Goal: Transaction & Acquisition: Purchase product/service

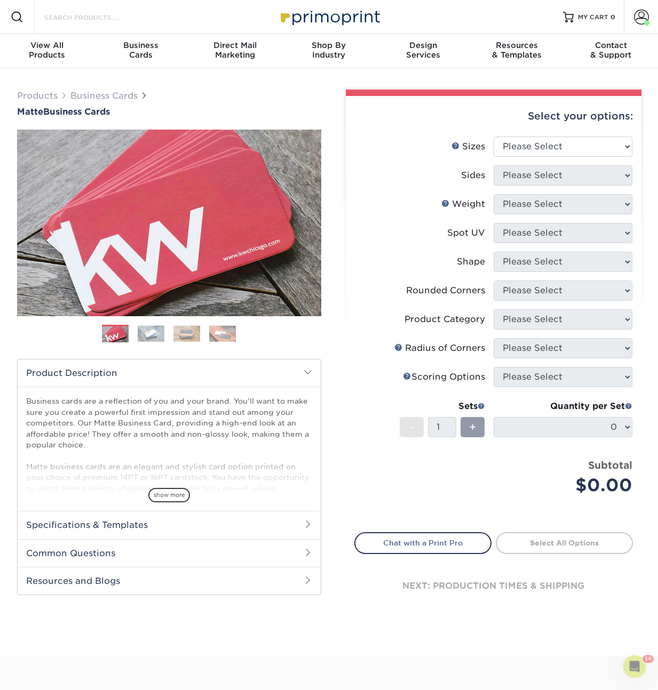
click at [76, 15] on input "Search Products" at bounding box center [95, 17] width 104 height 13
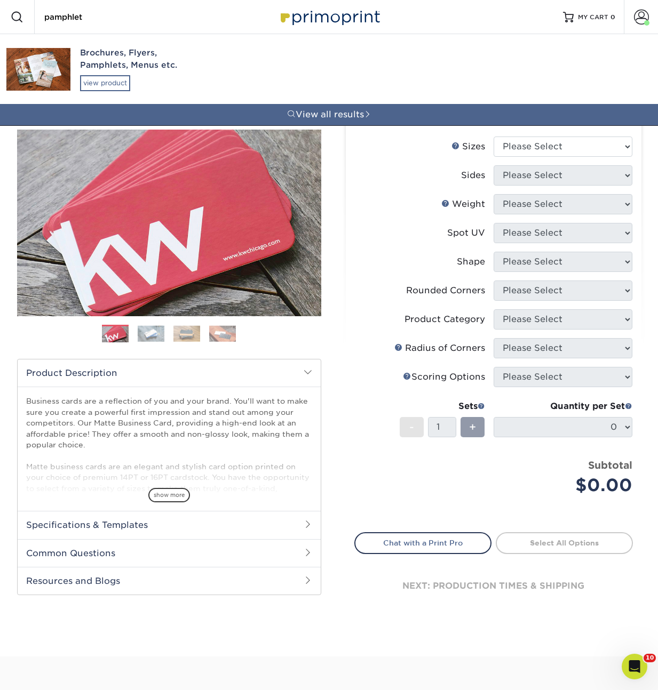
type input "pamphlet"
click at [87, 79] on div "view product" at bounding box center [105, 83] width 50 height 16
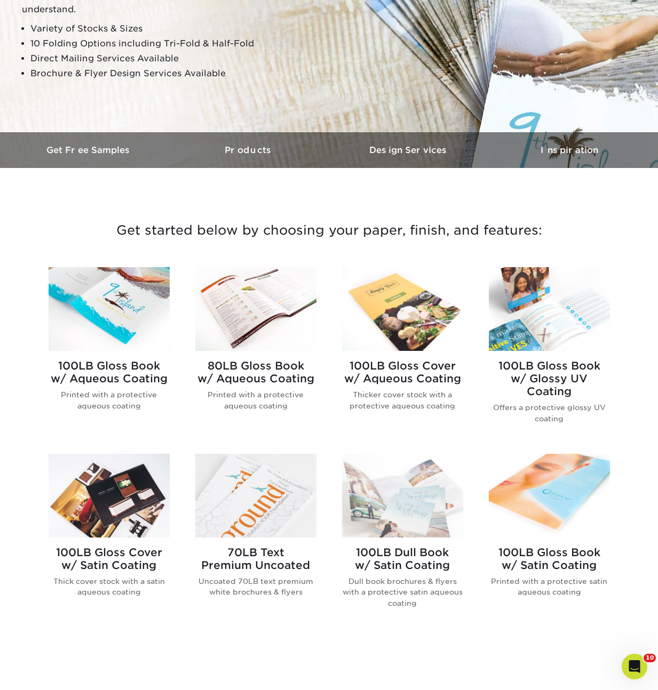
scroll to position [246, 0]
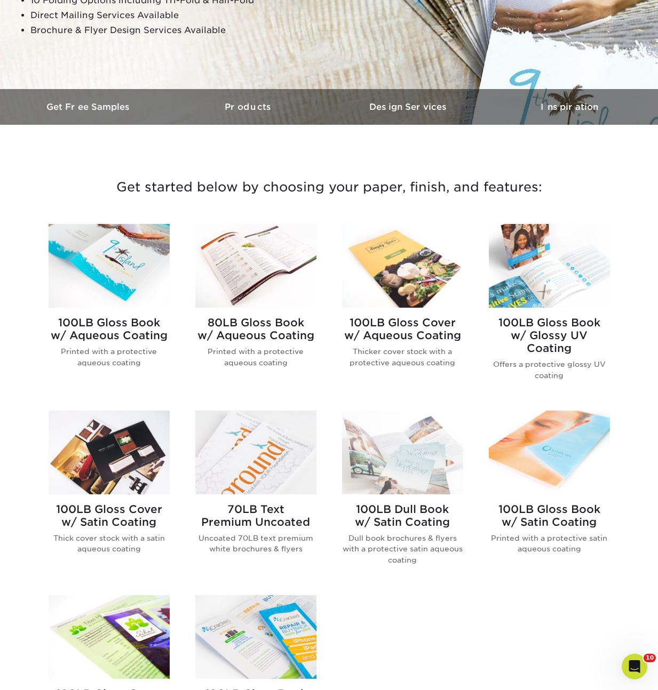
click at [108, 258] on img at bounding box center [109, 266] width 121 height 84
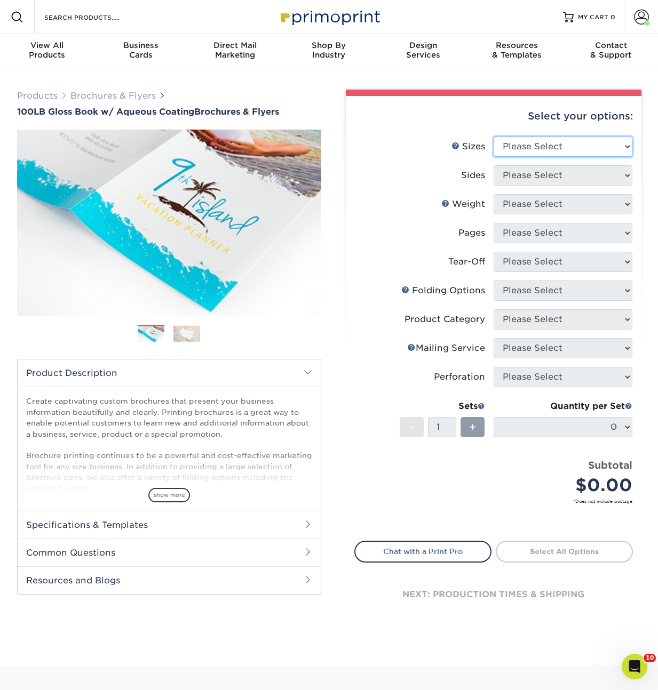
click at [550, 146] on select "Please Select 3.5" x 8.5" 3.5" x 11" 3.67" x 8.5" 4" x 6" 4" x 8.5" 4" x 9" 4" …" at bounding box center [562, 147] width 139 height 20
select select "5.50x8.50"
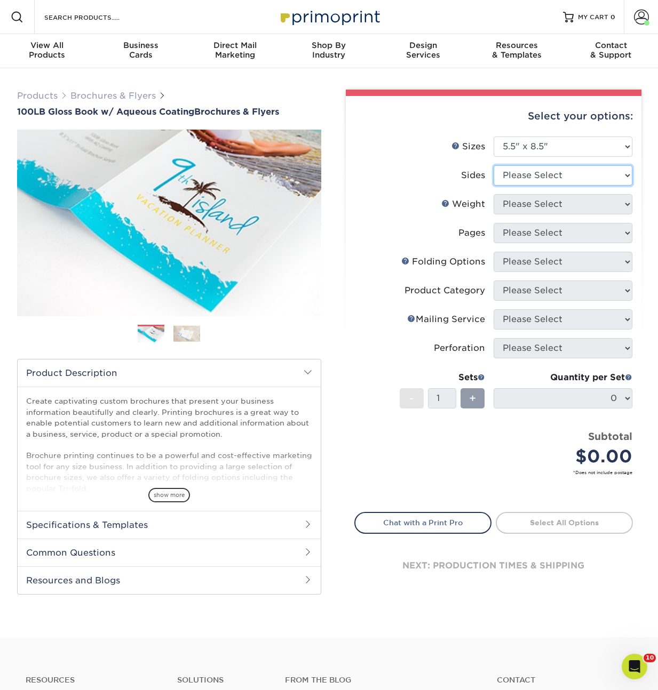
click at [541, 178] on select "Please Select Print Both Sides Print Front Only" at bounding box center [562, 175] width 139 height 20
select select "13abbda7-1d64-4f25-8bb2-c179b224825d"
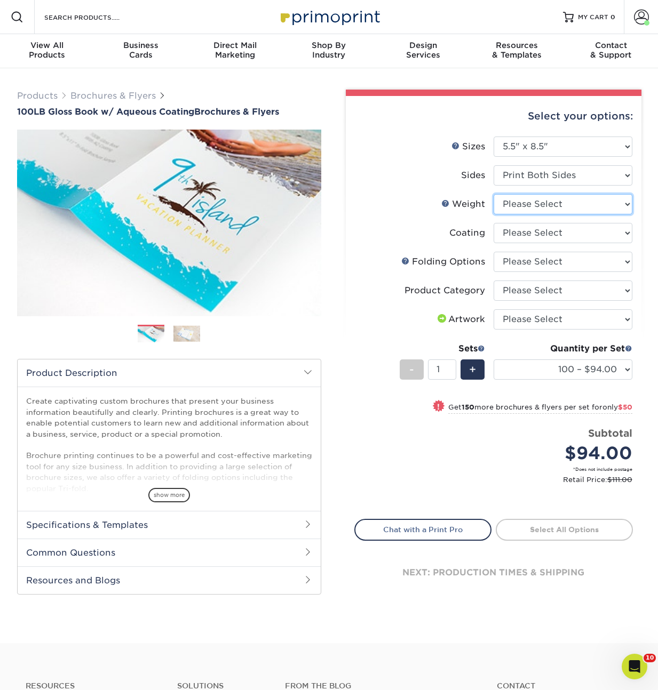
click at [548, 207] on select "Please Select 100LB" at bounding box center [562, 204] width 139 height 20
select select "100LB"
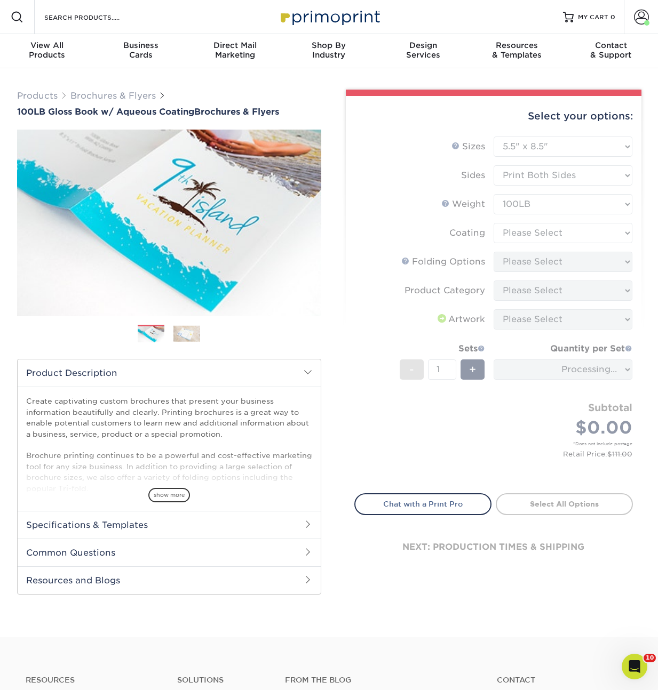
click at [537, 236] on form "Sizes Help Sizes Please Select 3.5" x 8.5" 3.5" x 11" 3.67" x 8.5" 4" x 6" 4" x…" at bounding box center [493, 309] width 278 height 345
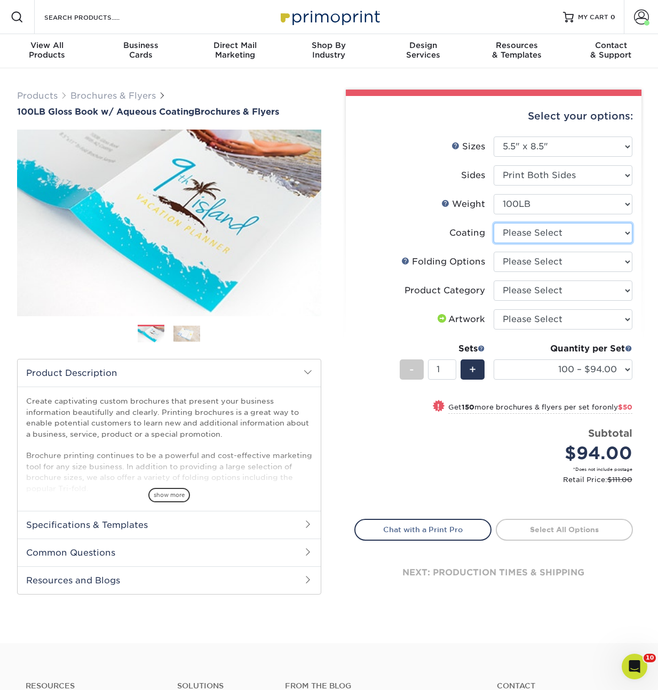
click at [537, 236] on select at bounding box center [562, 233] width 139 height 20
select select "d41dab50-ff65-4f4f-bb17-2afe4d36ae33"
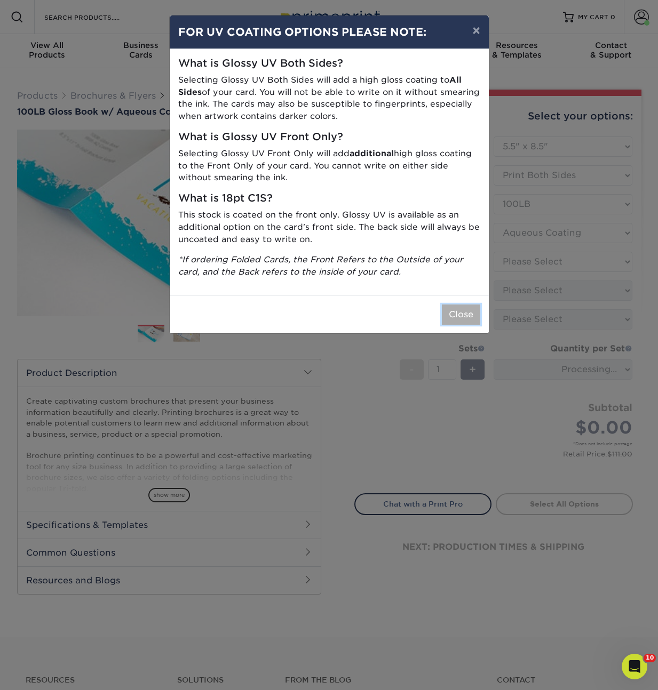
click at [468, 314] on button "Close" at bounding box center [461, 315] width 38 height 20
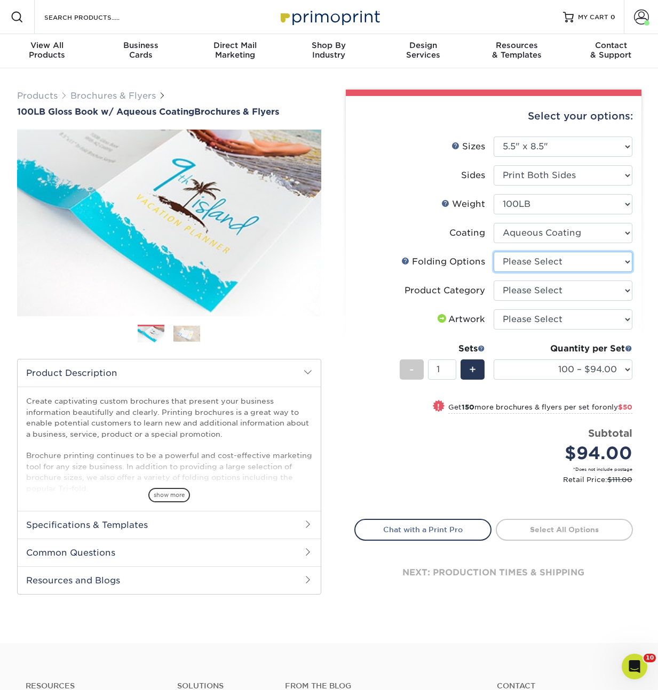
click at [537, 257] on select "Please Select FLAT - No Folding Tri-Fold / Letter Fold Z-Fold Half-Fold" at bounding box center [562, 262] width 139 height 20
select select "9b1d5825-34d1-4721-9874-ed79abb003d7"
click at [538, 292] on select "Please Select Flyers and Brochures" at bounding box center [562, 291] width 139 height 20
select select "1a668080-6b7c-4174-b399-2c3833b27ef4"
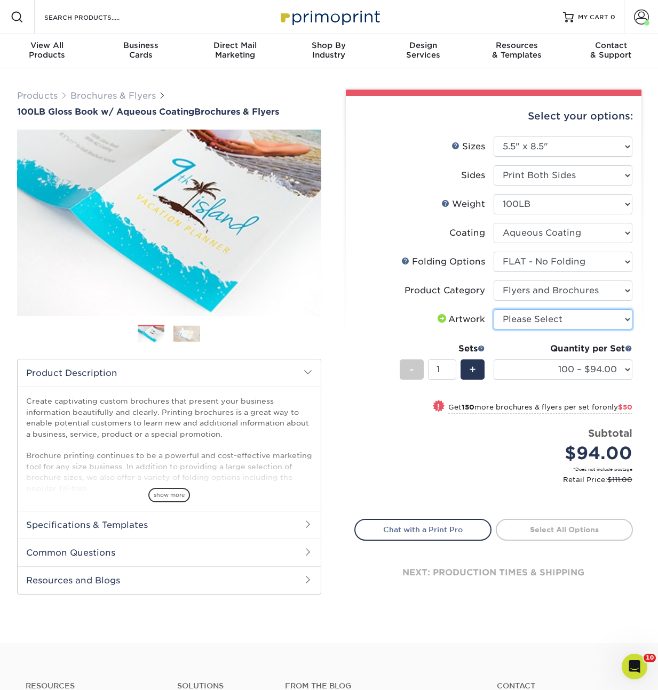
click at [541, 316] on select "Please Select I will upload files I need a design - $175" at bounding box center [562, 319] width 139 height 20
select select "upload"
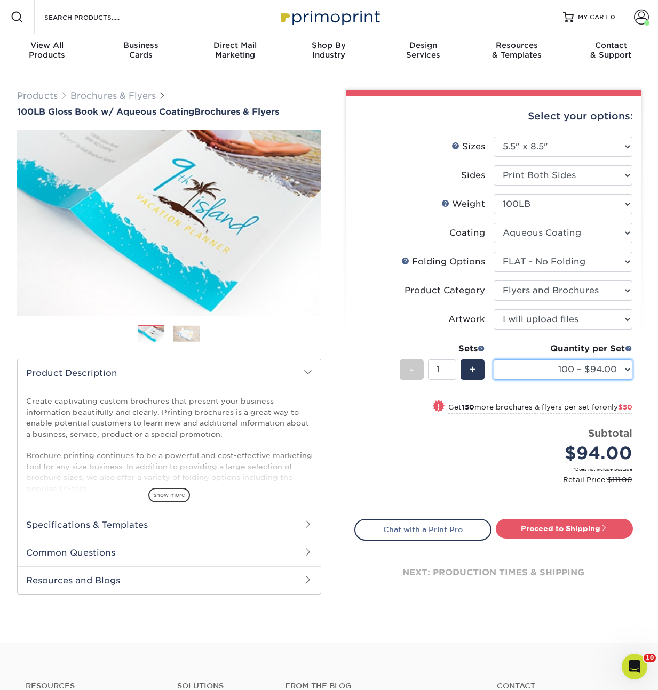
click at [567, 370] on select "100 – $94.00 250 – $144.00 500 – $153.00 1000 – $159.00 2000 – $186.00 2500 – $…" at bounding box center [562, 370] width 139 height 20
select select "500 – $153.00"
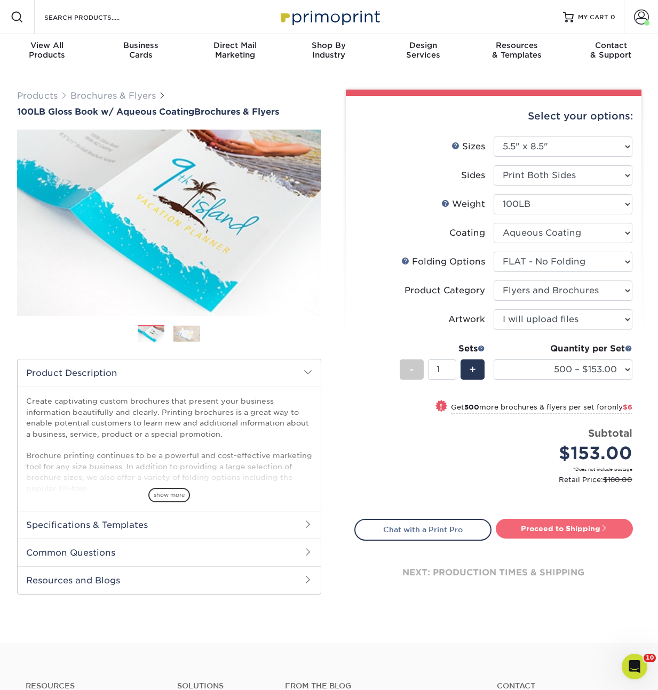
click at [593, 531] on link "Proceed to Shipping" at bounding box center [564, 528] width 137 height 19
type input "Set 1"
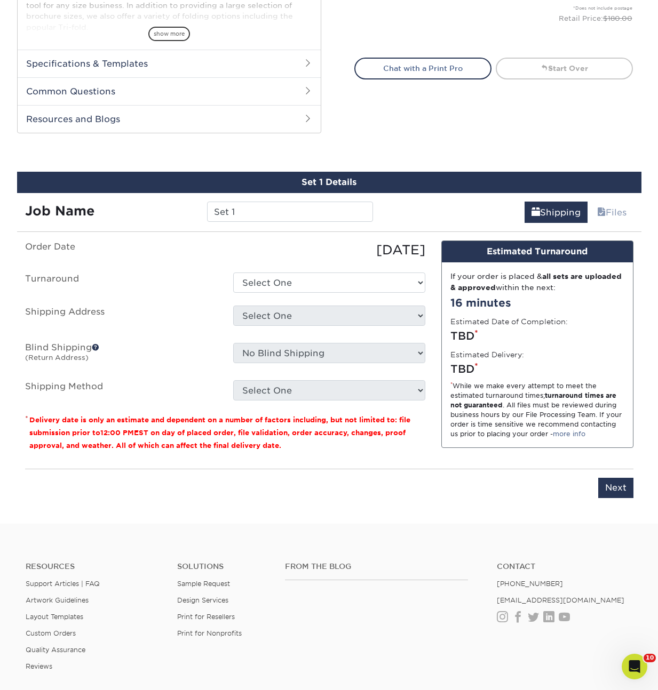
scroll to position [548, 0]
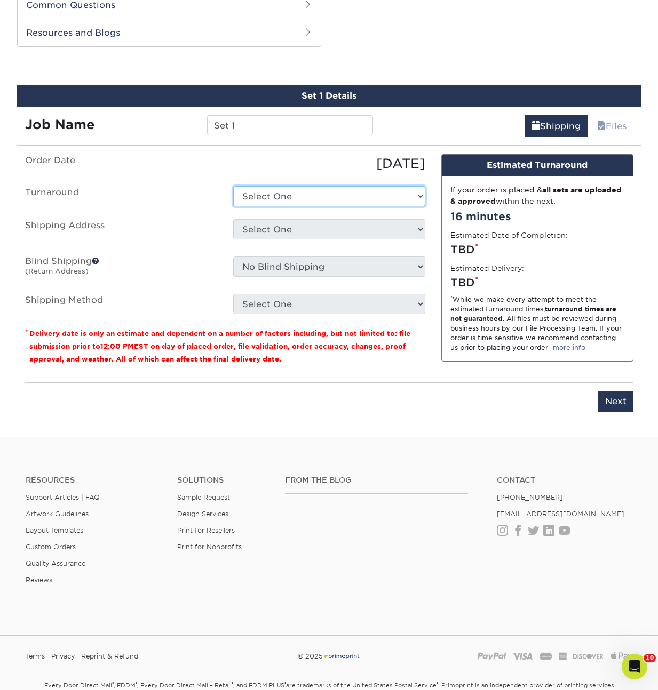
click at [289, 192] on select "Select One 2-4 Business Days 2 Day Next Business Day" at bounding box center [329, 196] width 192 height 20
select select "4cb3b719-1220-49e7-b408-b66bd5785988"
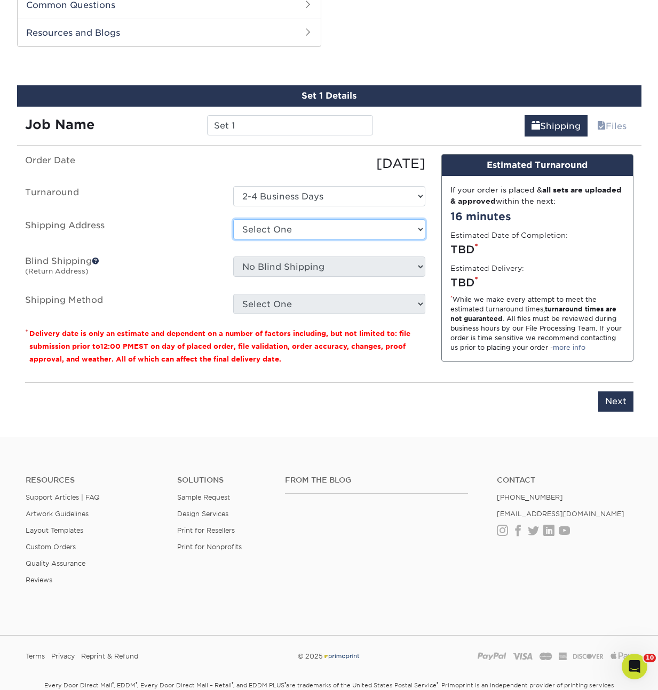
click at [284, 229] on select "Select One ACTION Alejandra Barragan Alicia Ramos AMEX Ariel Balbuena Aspen Rid…" at bounding box center [329, 229] width 192 height 20
select select "42630"
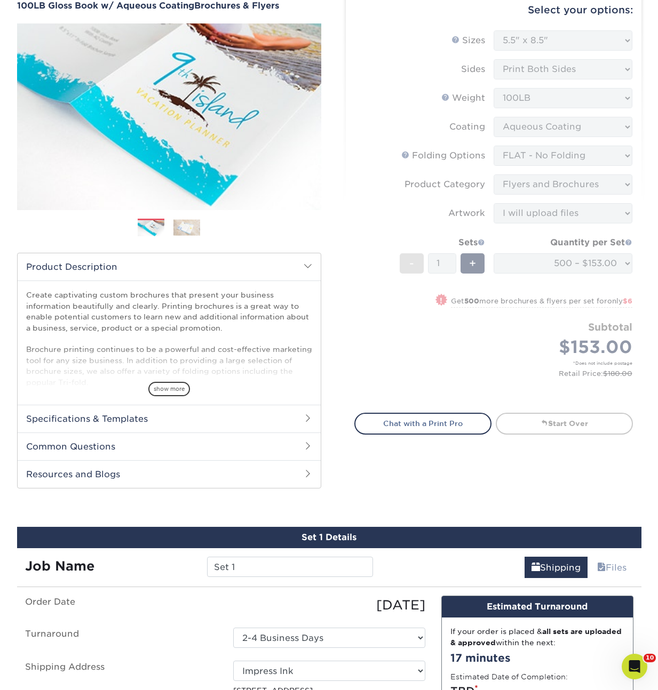
scroll to position [462, 0]
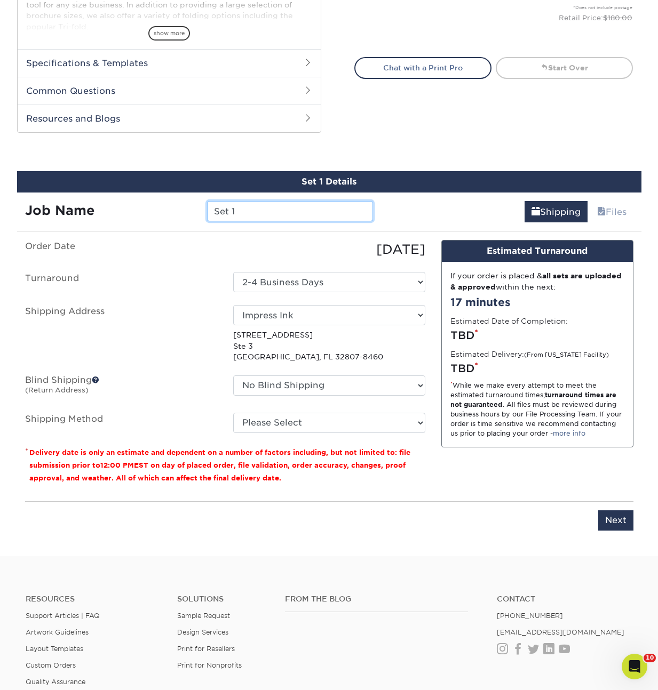
click at [273, 214] on input "Set 1" at bounding box center [290, 211] width 166 height 20
type input "93074"
click at [193, 246] on label "Order Date" at bounding box center [121, 249] width 208 height 19
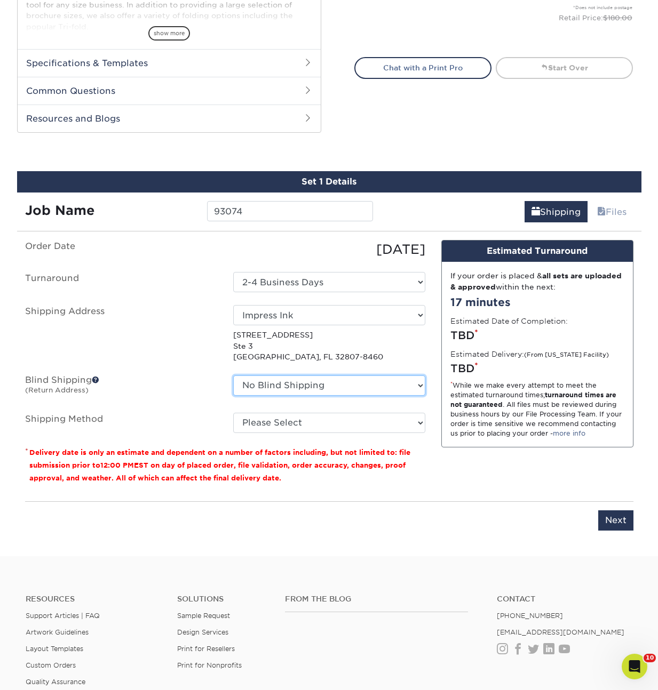
click at [302, 385] on select "No Blind Shipping ACTION Alejandra Barragan Alicia Ramos AMEX Ariel Balbuena As…" at bounding box center [329, 386] width 192 height 20
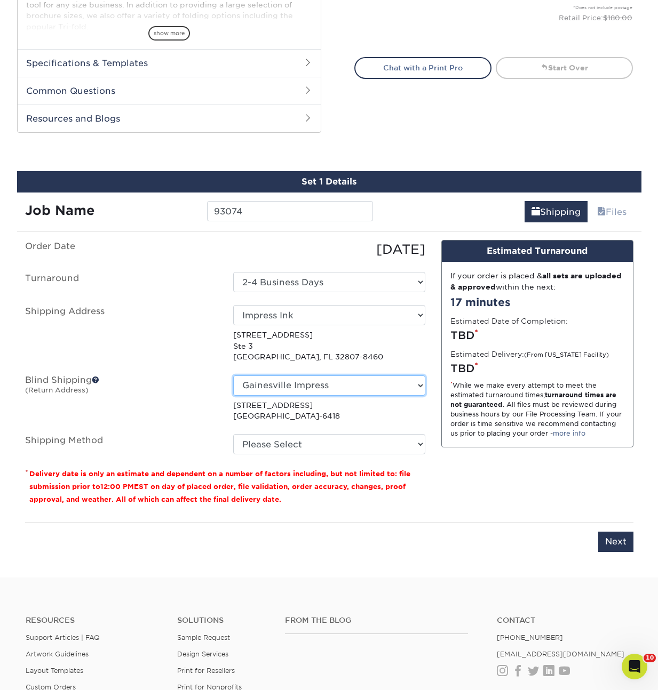
click at [320, 388] on select "No Blind Shipping ACTION Alejandra Barragan Alicia Ramos AMEX Ariel Balbuena As…" at bounding box center [329, 386] width 192 height 20
select select "-1"
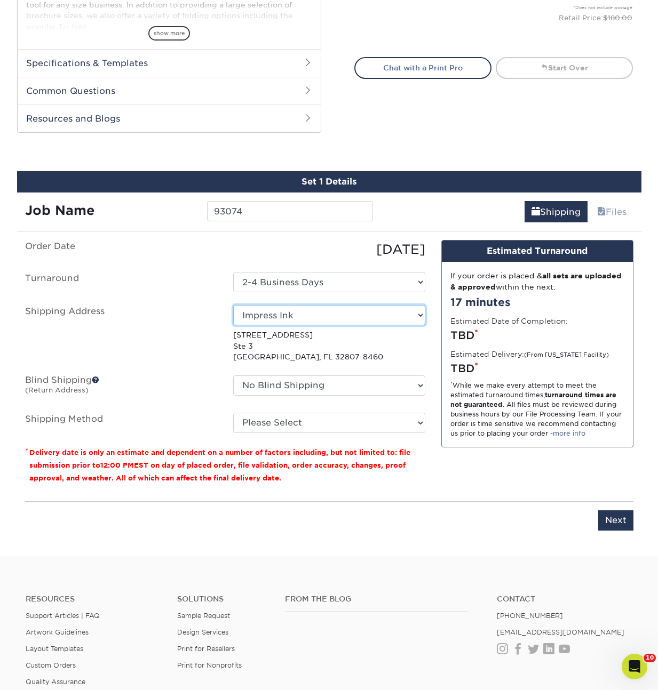
click at [302, 312] on select "Select One ACTION Alejandra Barragan Alicia Ramos AMEX Ariel Balbuena Aspen Rid…" at bounding box center [329, 315] width 192 height 20
select select "54022"
click at [283, 431] on fieldset "Order Date 08/14/2025 Turnaround Select One 2-4 Business Days 2 Day Next Busine…" at bounding box center [225, 342] width 400 height 205
click at [283, 430] on select "Please Select Ground Shipping (+$17.81) 3 Day Shipping Service (+$21.12) 2 Day …" at bounding box center [329, 423] width 192 height 20
select select "03"
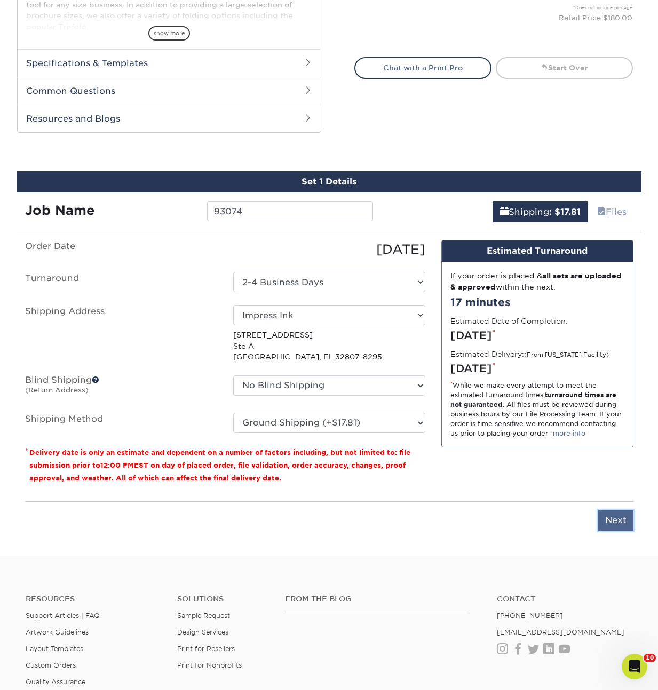
click at [629, 521] on input "Next" at bounding box center [615, 520] width 35 height 20
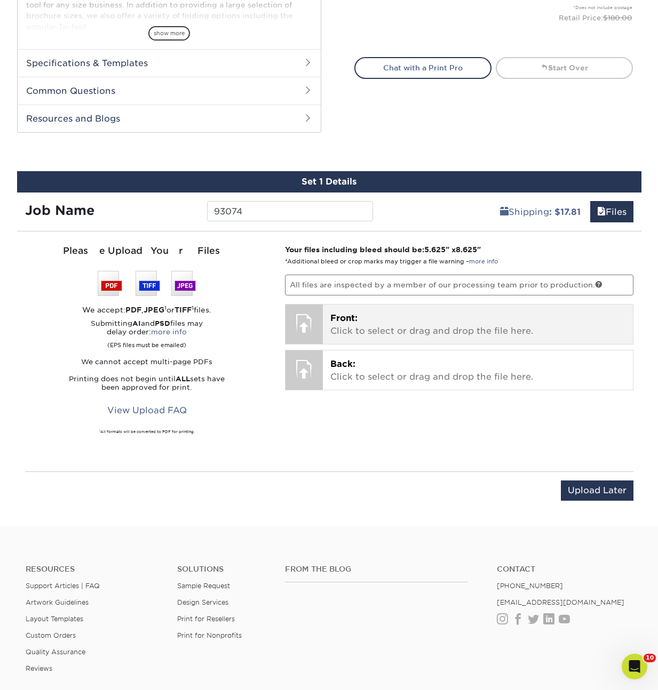
click at [346, 329] on p "Front: Click to select or drag and drop the file here." at bounding box center [477, 325] width 295 height 26
